Goal: Task Accomplishment & Management: Manage account settings

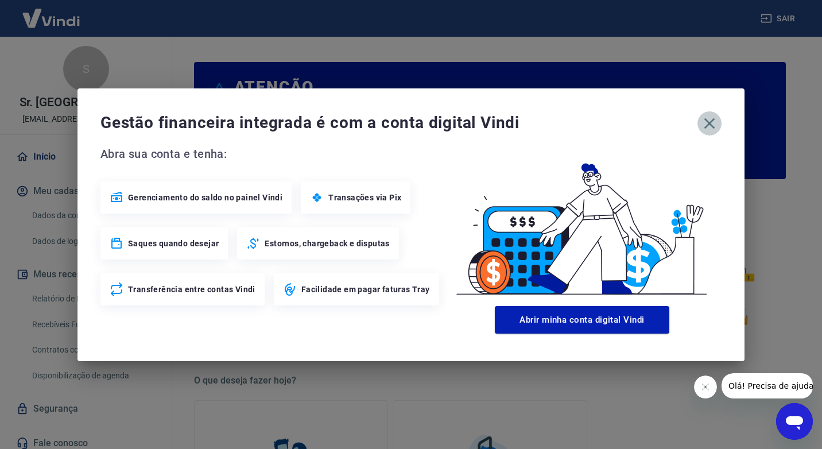
click at [710, 124] on icon "button" at bounding box center [709, 123] width 11 height 11
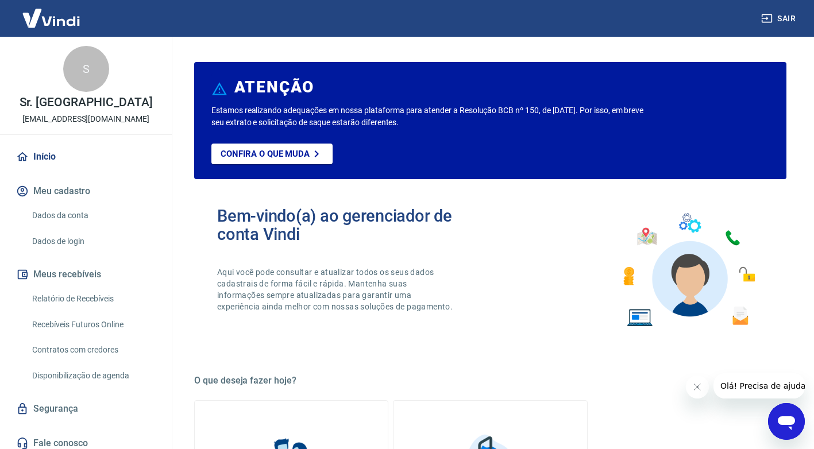
click at [72, 302] on link "Relatório de Recebíveis" at bounding box center [93, 299] width 130 height 24
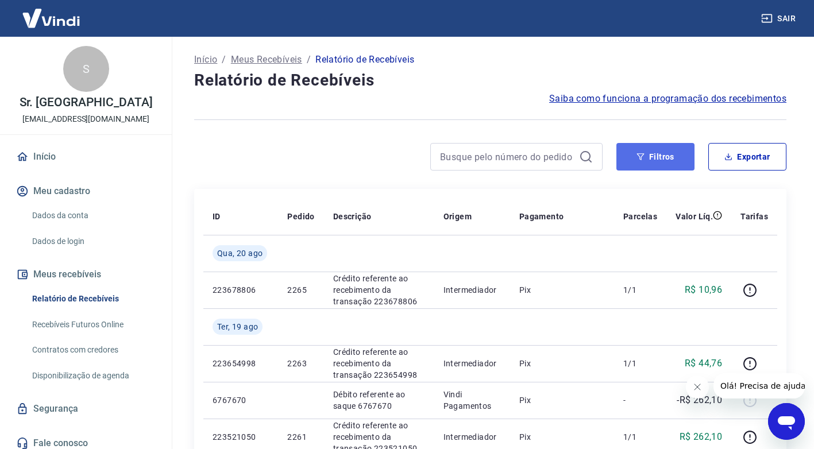
click at [652, 159] on button "Filtros" at bounding box center [655, 157] width 78 height 28
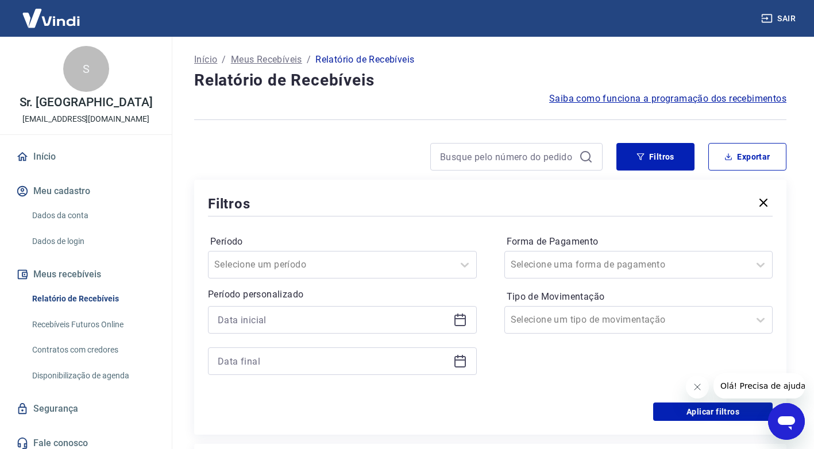
click at [462, 319] on icon at bounding box center [459, 318] width 11 height 1
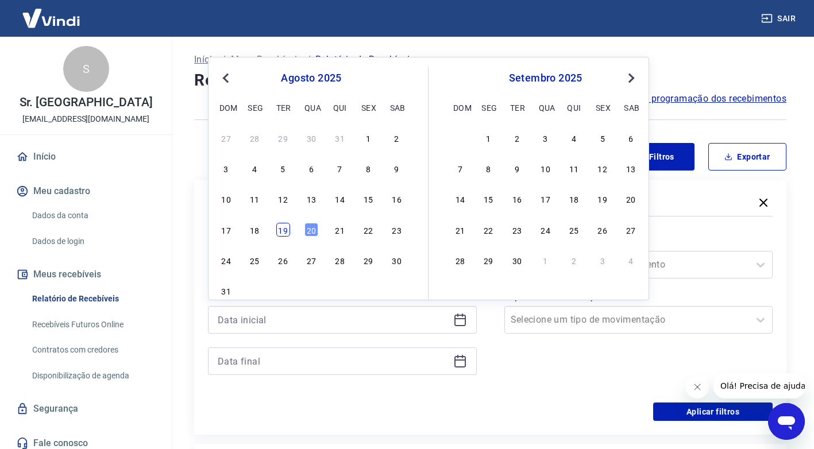
click at [282, 233] on div "19" at bounding box center [283, 230] width 14 height 14
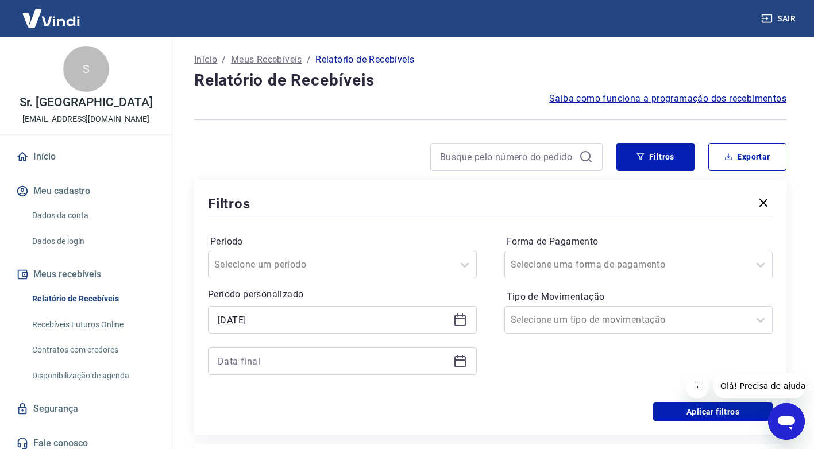
click at [459, 320] on icon at bounding box center [460, 320] width 14 height 14
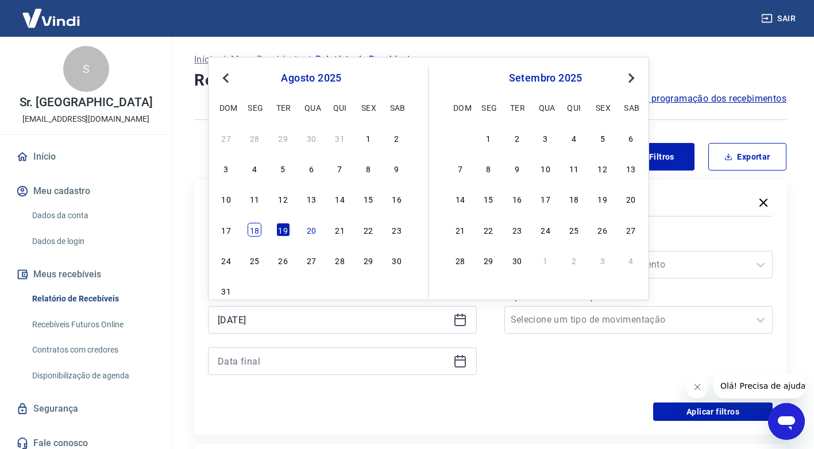
click at [256, 231] on div "18" at bounding box center [254, 230] width 14 height 14
type input "[DATE]"
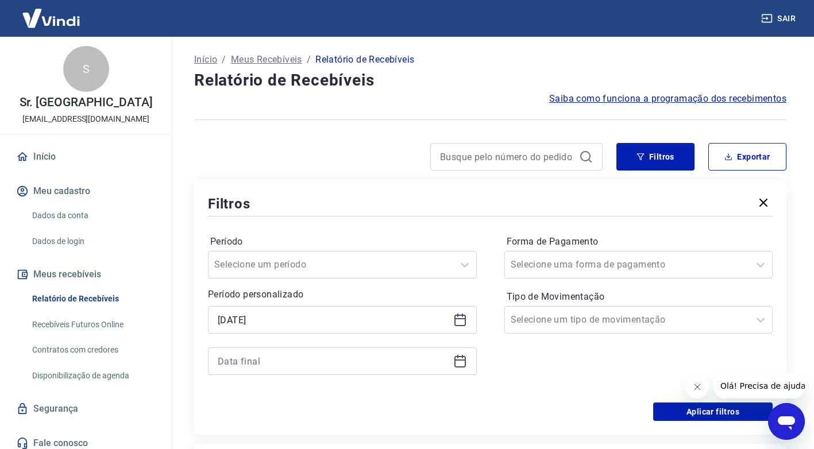
click at [460, 364] on icon at bounding box center [460, 361] width 14 height 14
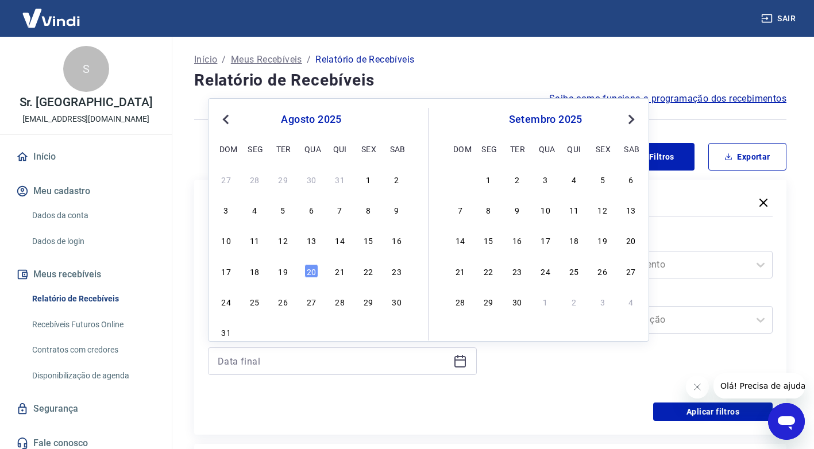
click at [304, 264] on div "17 18 19 20 21 22 23" at bounding box center [311, 270] width 187 height 17
click at [311, 271] on div "20" at bounding box center [311, 271] width 14 height 14
type input "[DATE]"
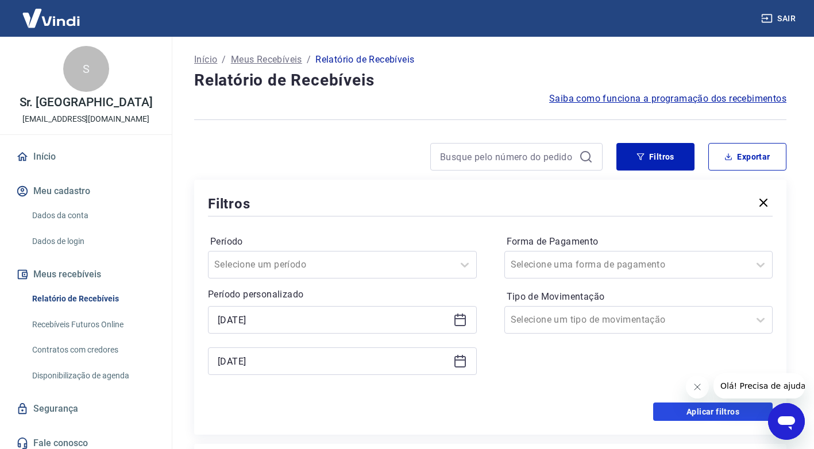
click at [690, 412] on button "Aplicar filtros" at bounding box center [712, 411] width 119 height 18
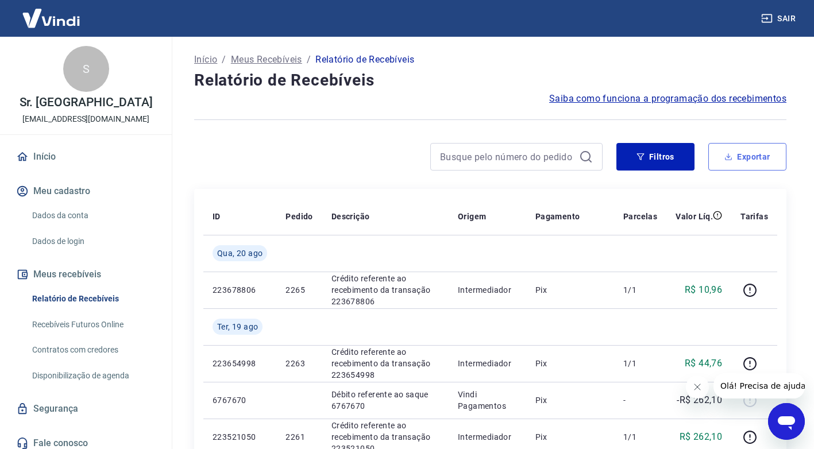
click at [741, 152] on button "Exportar" at bounding box center [747, 157] width 78 height 28
type input "[DATE]"
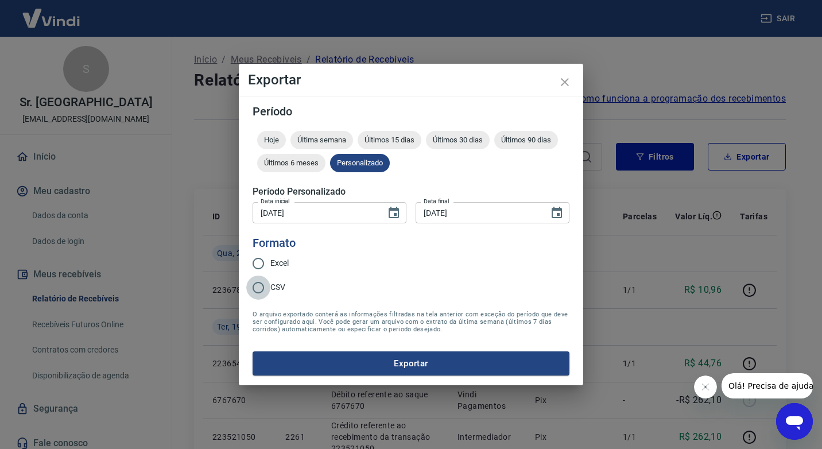
click at [261, 287] on input "CSV" at bounding box center [258, 288] width 24 height 24
radio input "true"
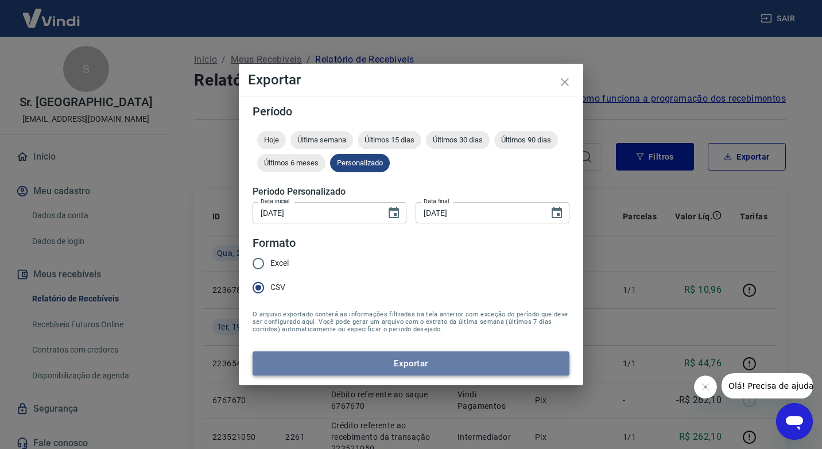
click at [353, 360] on button "Exportar" at bounding box center [411, 363] width 317 height 24
